Goal: Use online tool/utility: Utilize a website feature to perform a specific function

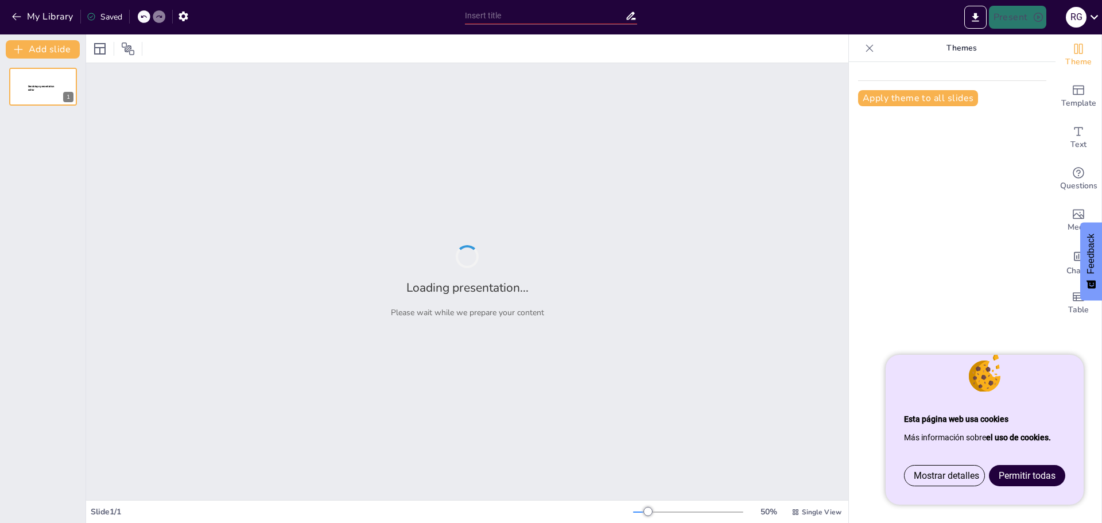
type input "Análisis [PERSON_NAME] de Renting de Vehículos para Particulares en [GEOGRAPHIC…"
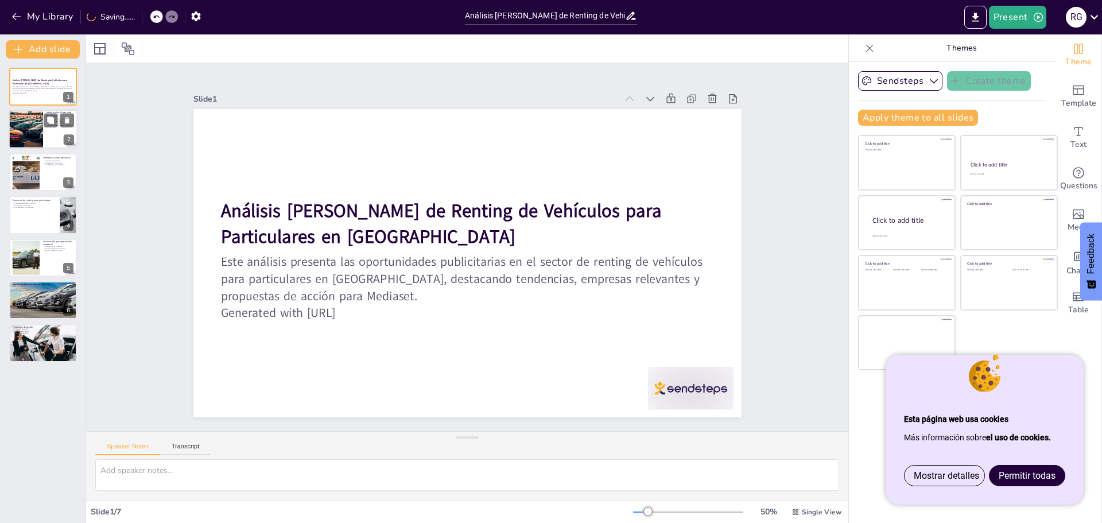
click at [42, 130] on div at bounding box center [26, 129] width 68 height 39
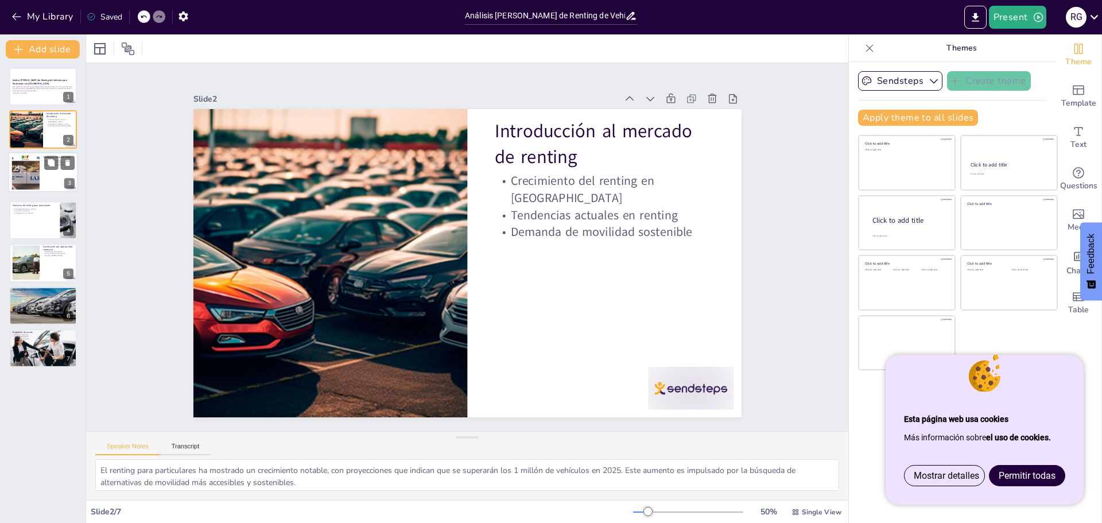
click at [27, 166] on div at bounding box center [26, 171] width 63 height 35
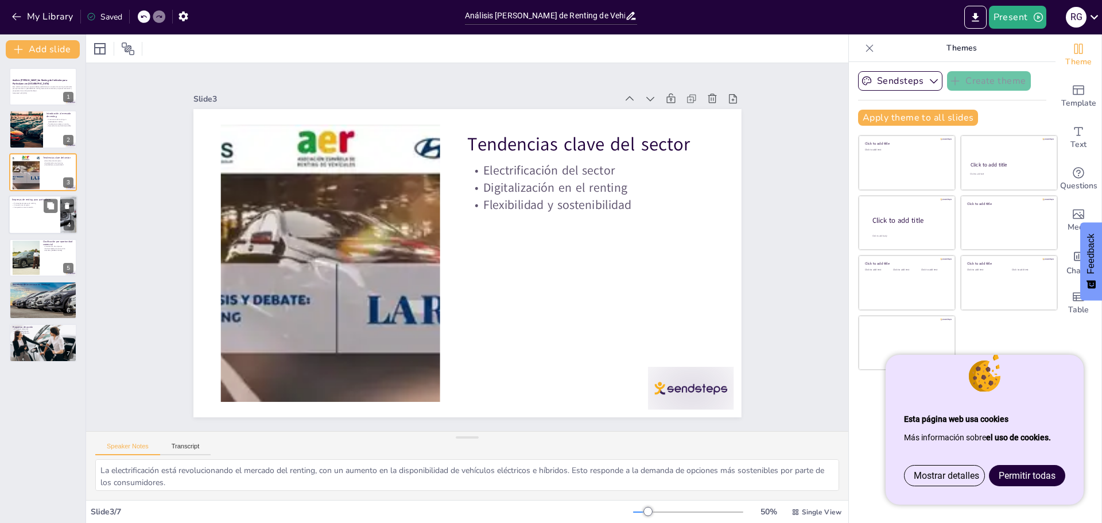
click at [32, 212] on div at bounding box center [43, 214] width 69 height 39
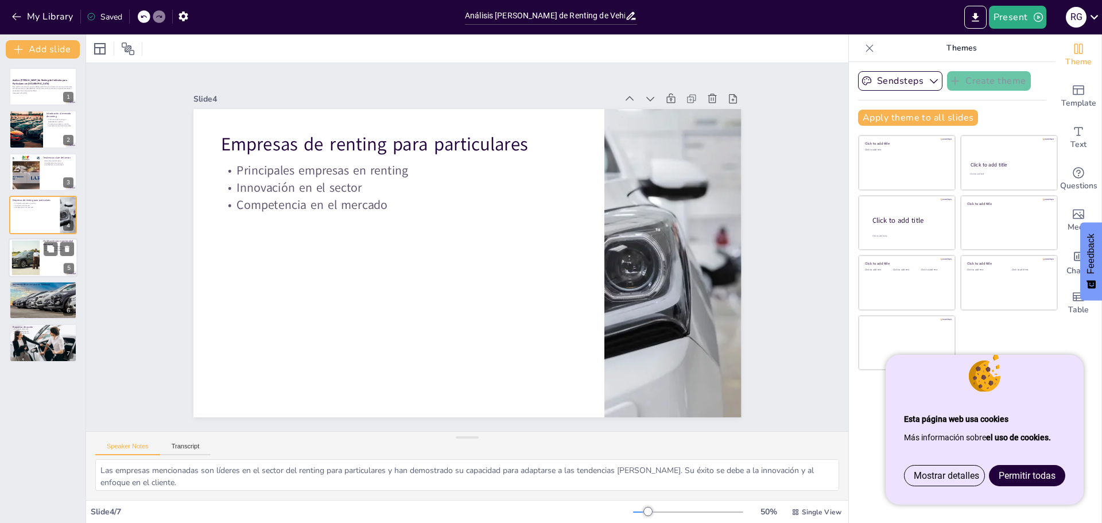
click at [30, 255] on div at bounding box center [25, 257] width 52 height 35
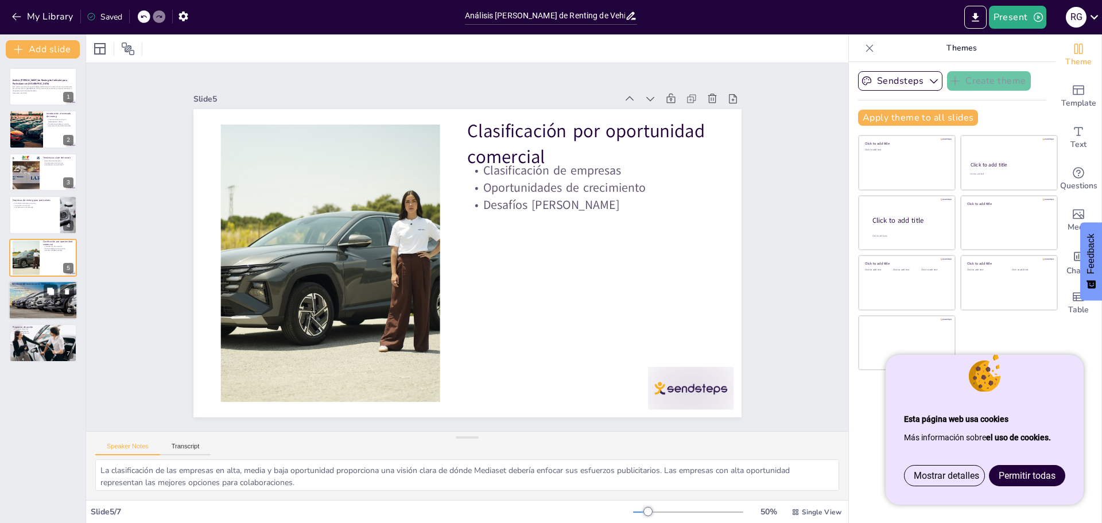
click at [33, 300] on div at bounding box center [43, 300] width 69 height 39
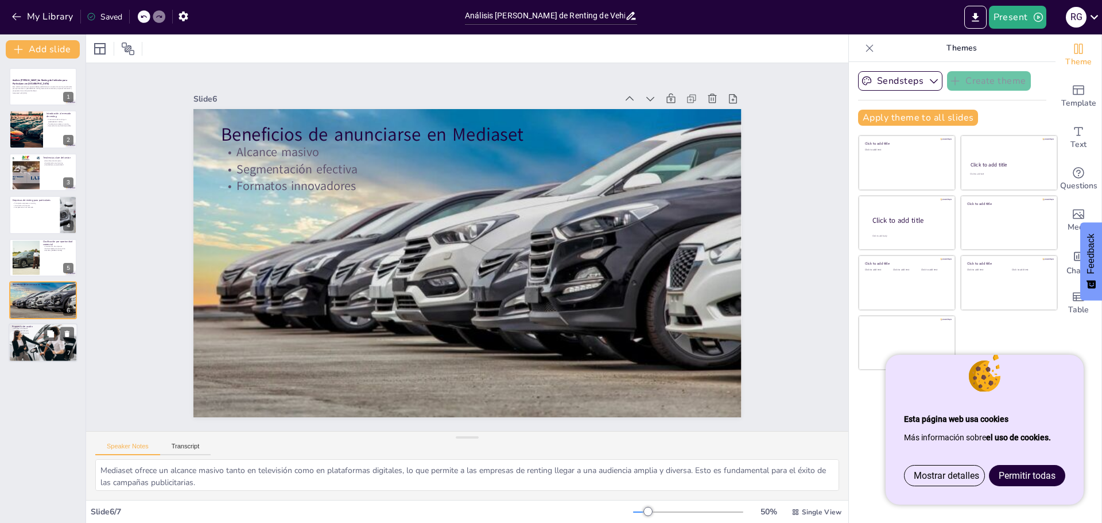
click at [34, 350] on div at bounding box center [43, 343] width 69 height 46
type textarea "La creación de una vertical comercial específica para renting a particulares es…"
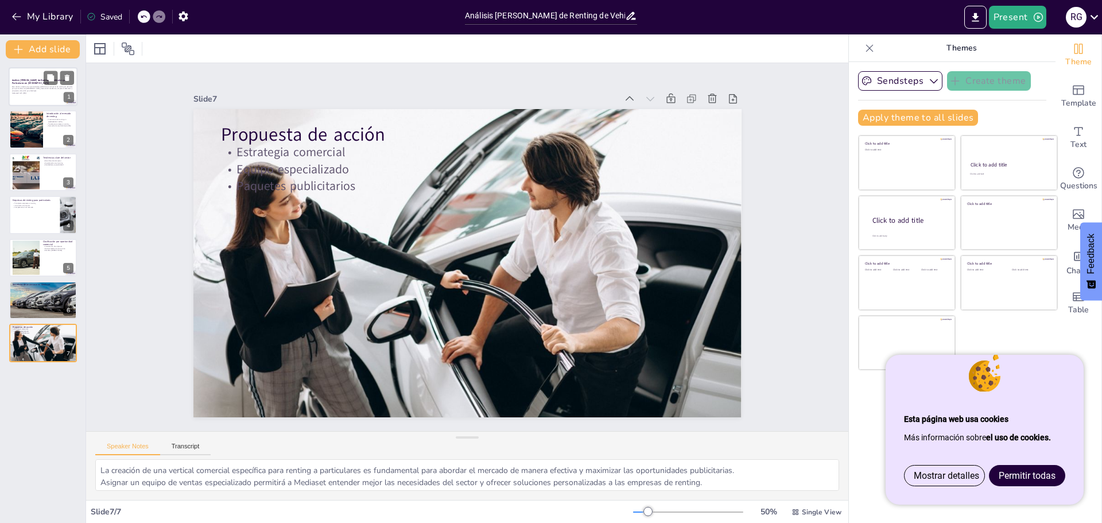
click at [32, 72] on div at bounding box center [43, 86] width 69 height 39
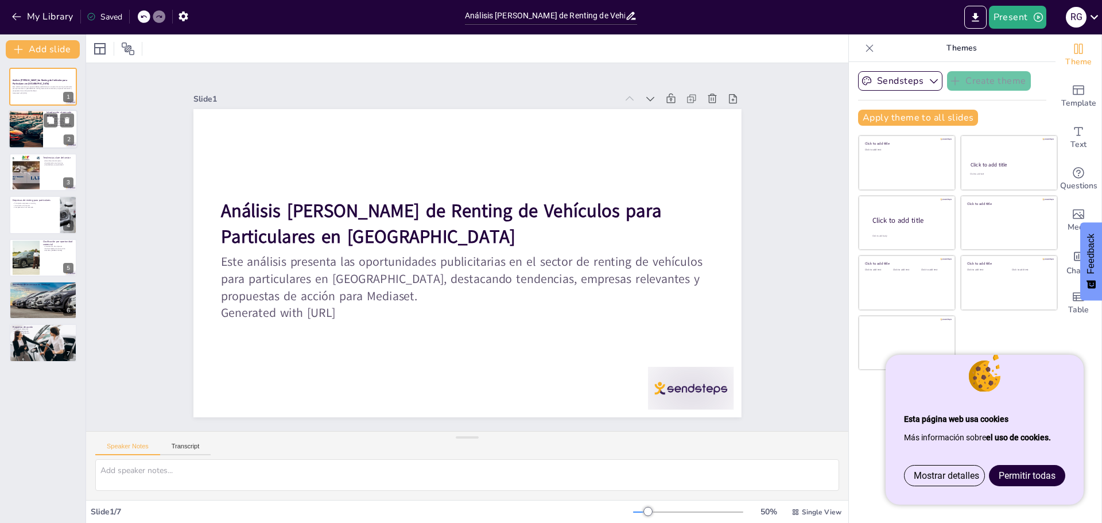
click at [37, 116] on div at bounding box center [26, 129] width 68 height 39
type textarea "El renting para particulares ha mostrado un crecimiento notable, con proyeccion…"
